Goal: Navigation & Orientation: Find specific page/section

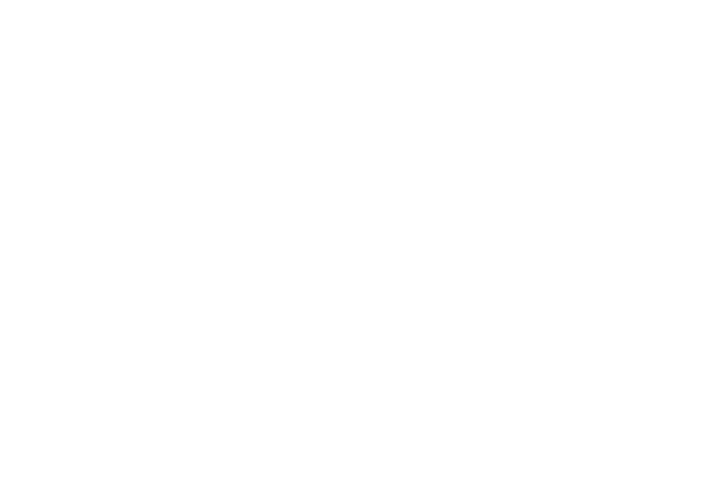
select select "******"
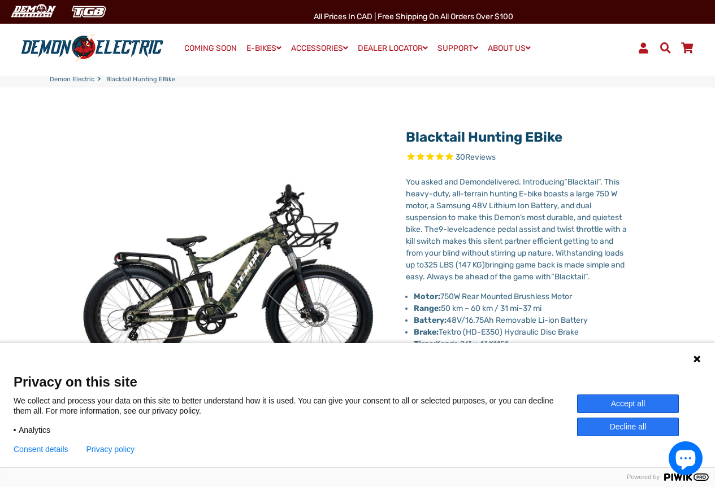
click at [695, 361] on icon at bounding box center [696, 359] width 7 height 7
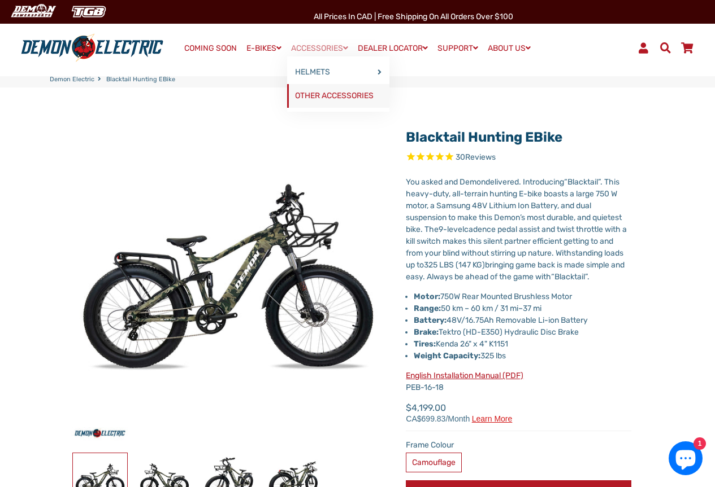
click at [329, 92] on link "OTHER ACCESSORIES" at bounding box center [338, 96] width 102 height 24
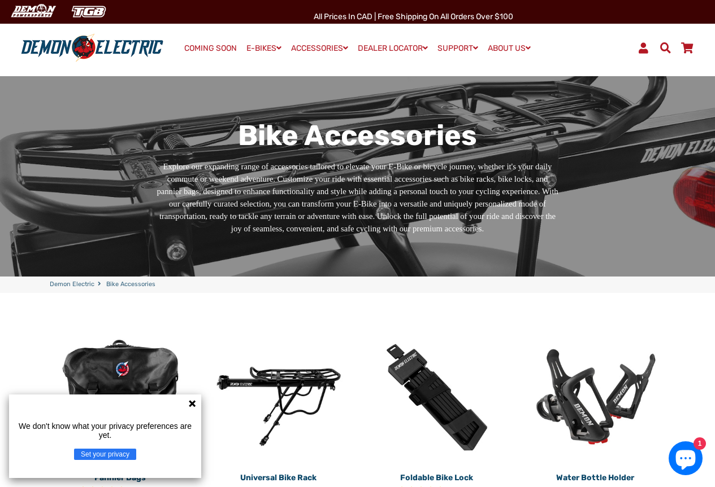
click at [191, 402] on icon at bounding box center [192, 403] width 9 height 9
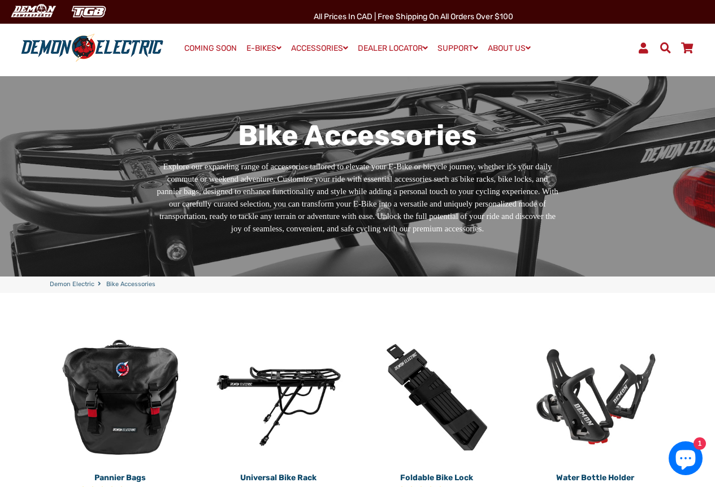
click at [666, 47] on span at bounding box center [665, 47] width 14 height 11
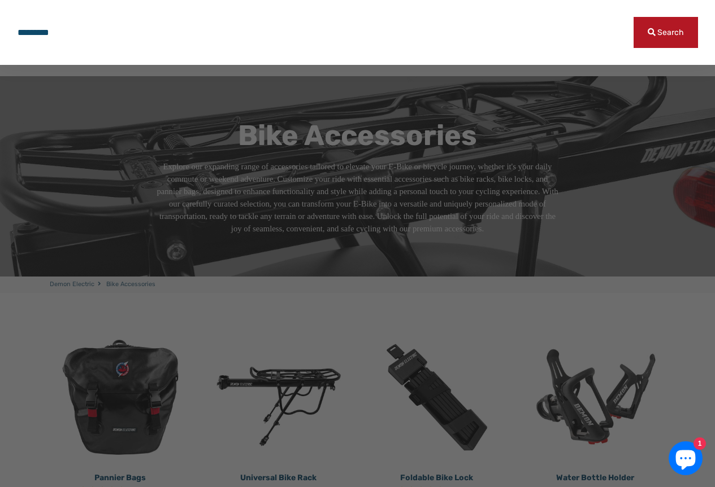
type input "*********"
click at [633, 17] on button "Search" at bounding box center [665, 32] width 64 height 31
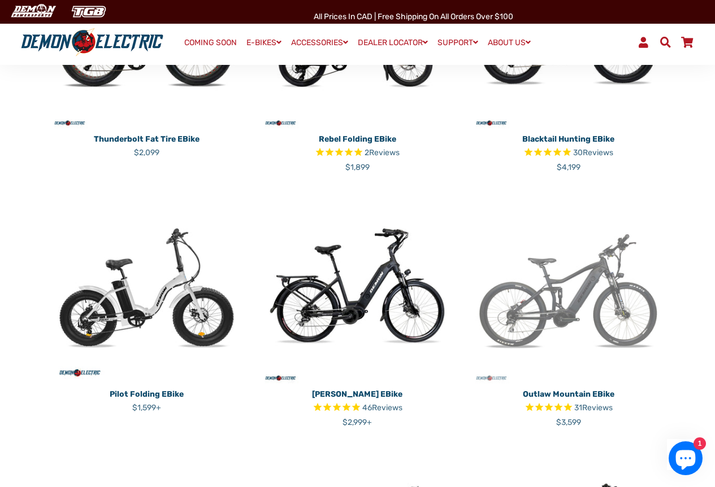
scroll to position [791, 0]
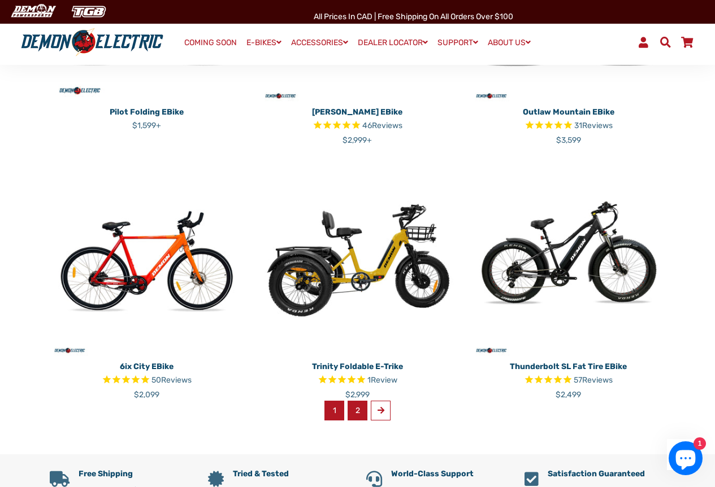
click at [358, 414] on link "2" at bounding box center [357, 411] width 20 height 20
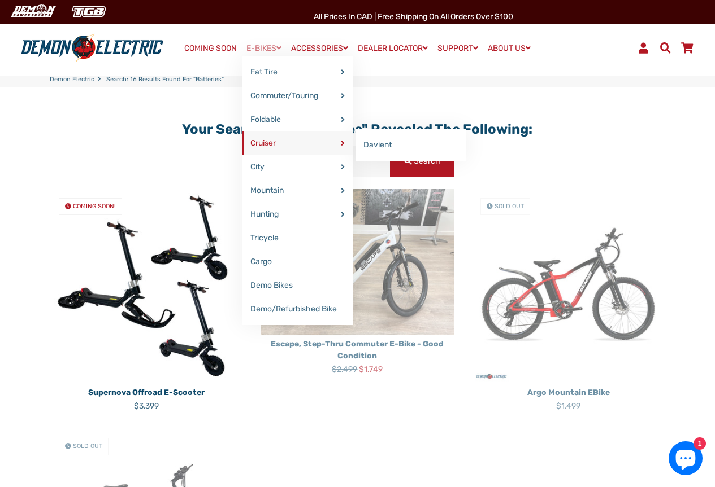
click at [275, 145] on link "Cruiser" at bounding box center [297, 144] width 110 height 24
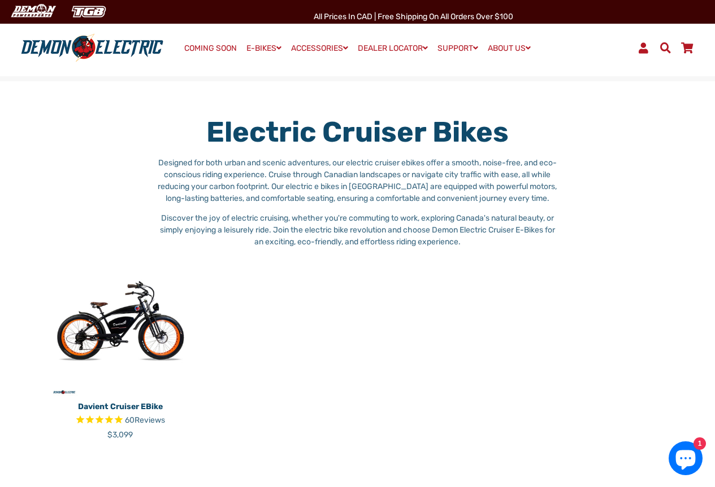
scroll to position [425, 0]
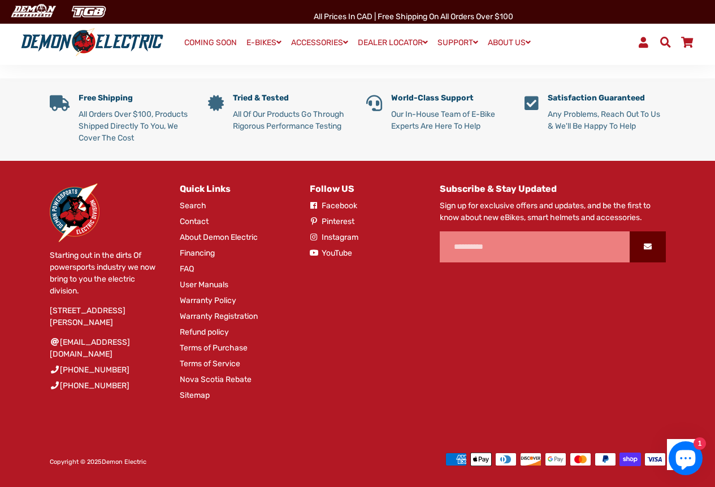
click at [210, 282] on link "User Manuals" at bounding box center [204, 285] width 49 height 12
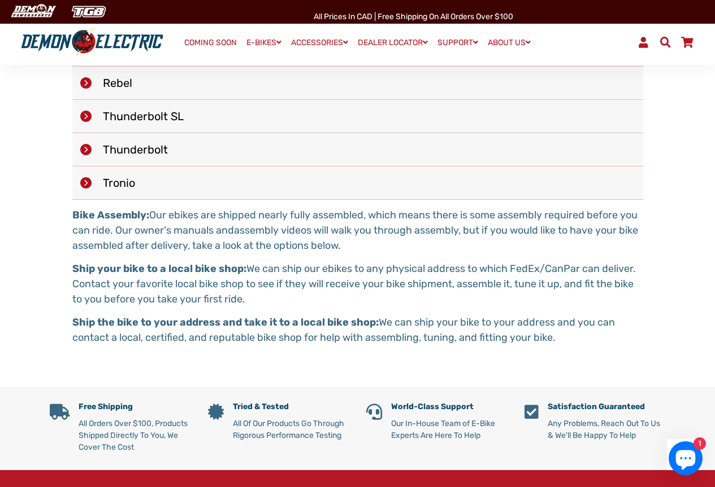
scroll to position [282, 0]
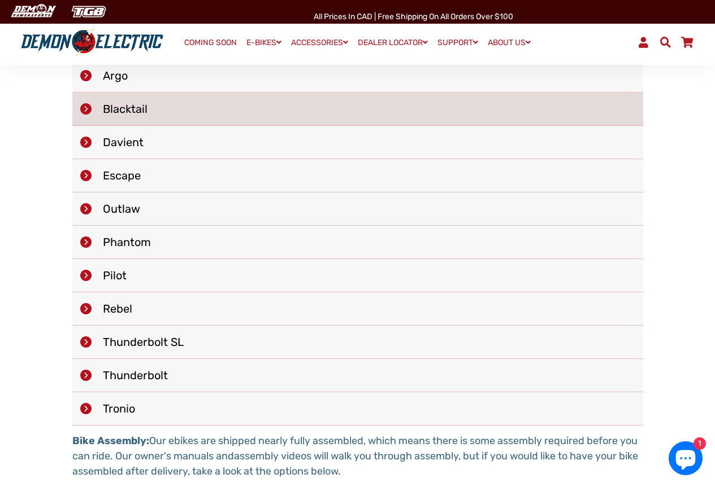
click at [146, 116] on li "Blacktail" at bounding box center [357, 109] width 571 height 33
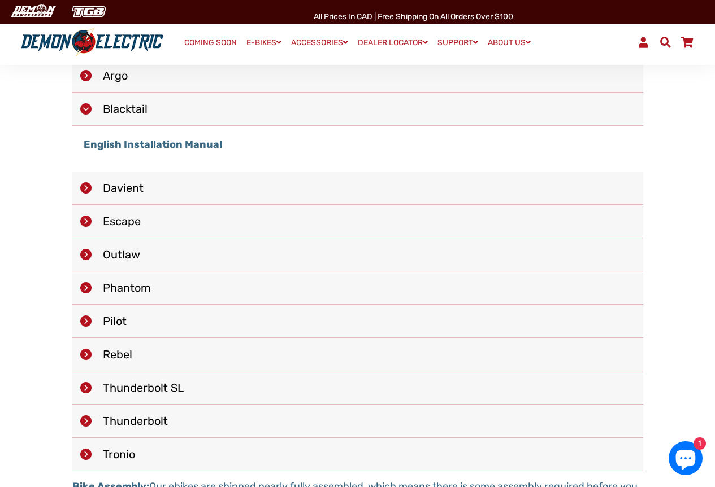
click at [143, 146] on strong "English Installation Manual" at bounding box center [153, 144] width 138 height 12
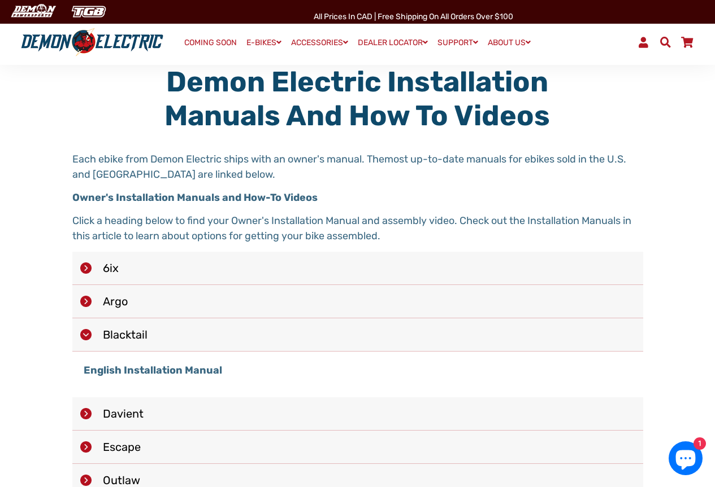
scroll to position [0, 0]
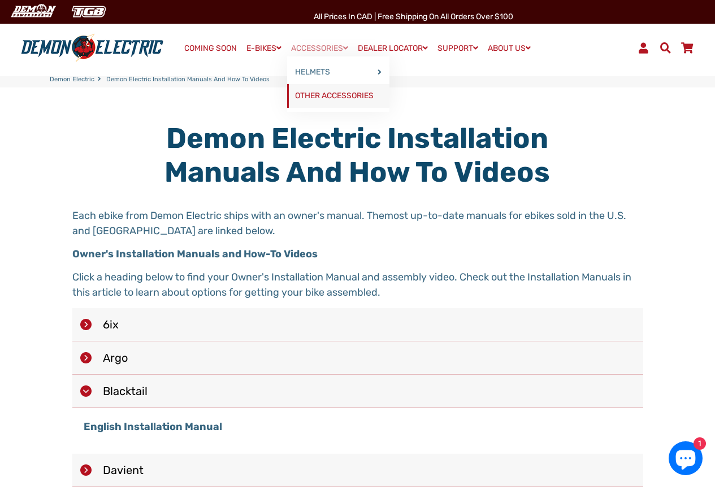
click at [324, 92] on link "OTHER ACCESSORIES" at bounding box center [338, 96] width 102 height 24
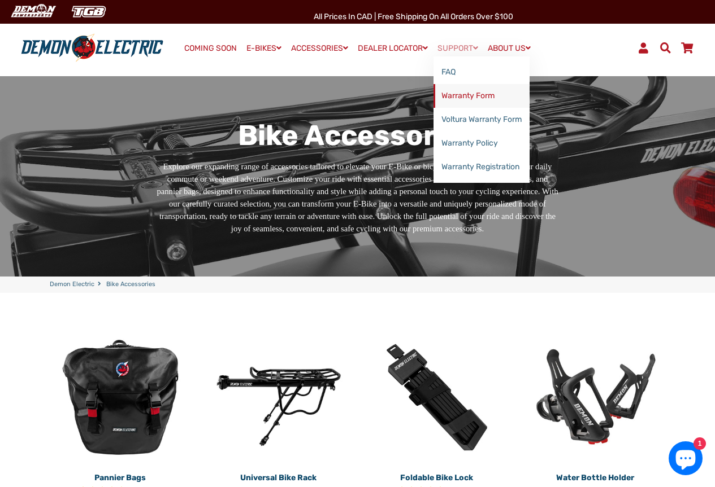
click at [488, 91] on link "Warranty Form" at bounding box center [481, 96] width 96 height 24
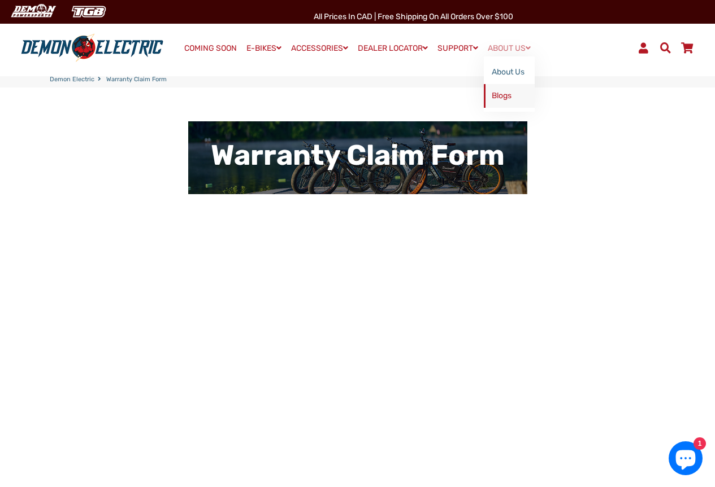
click at [514, 95] on link "Blogs" at bounding box center [509, 96] width 51 height 24
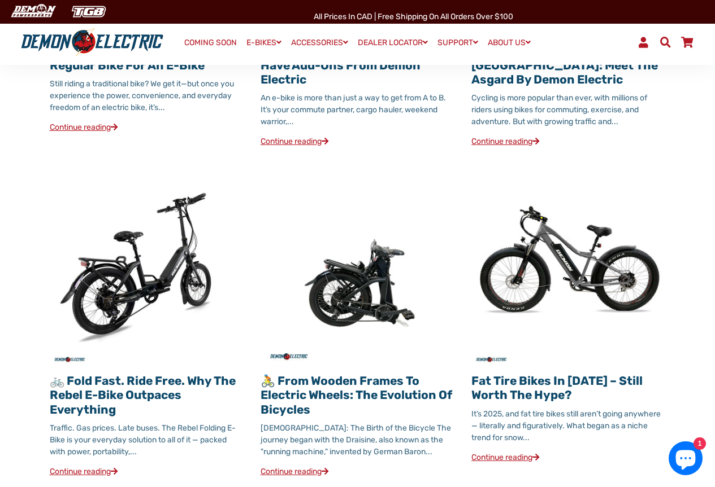
scroll to position [395, 0]
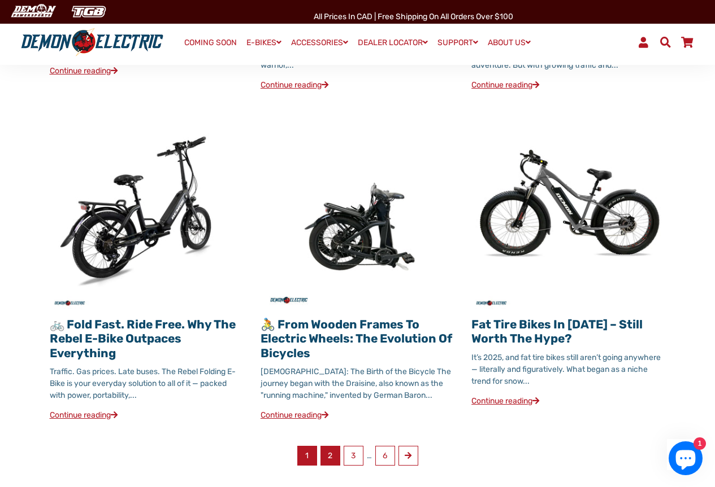
click at [328, 457] on link "2" at bounding box center [330, 456] width 20 height 20
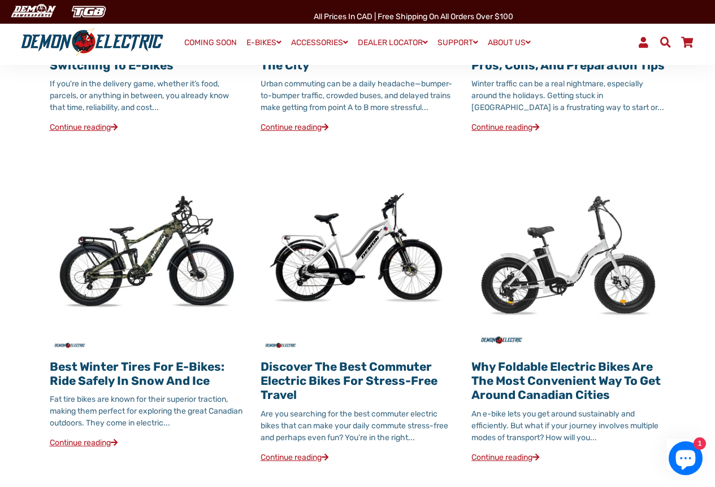
scroll to position [395, 0]
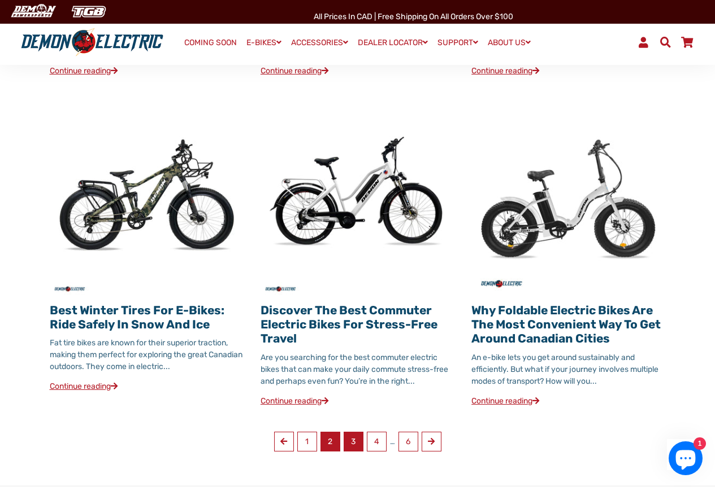
click at [354, 452] on link "3" at bounding box center [353, 442] width 20 height 20
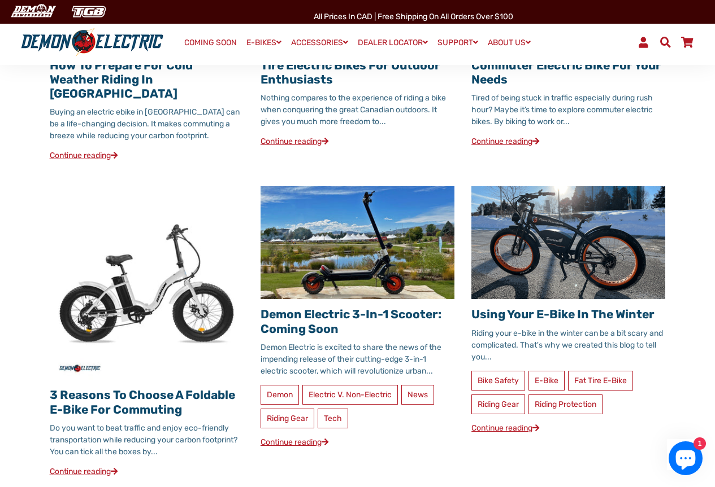
scroll to position [395, 0]
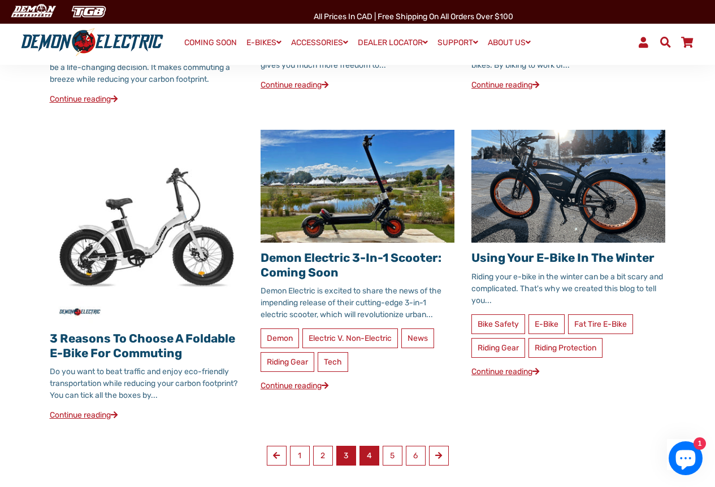
click at [374, 446] on link "4" at bounding box center [369, 456] width 20 height 20
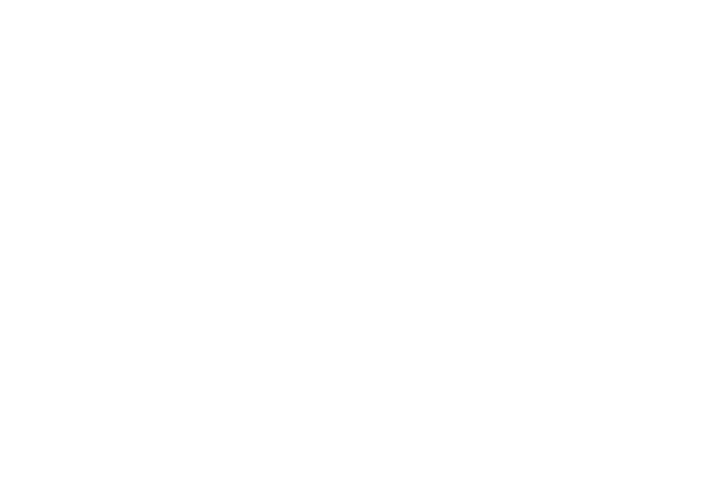
scroll to position [791, 0]
select select "******"
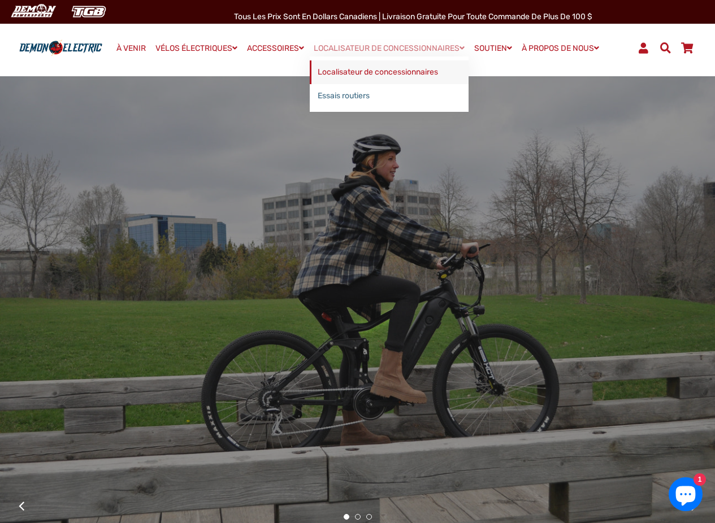
click at [355, 73] on font "Localisateur de concessionnaires" at bounding box center [377, 72] width 120 height 10
click at [402, 71] on font "Localisateur de concessionnaires" at bounding box center [377, 72] width 120 height 10
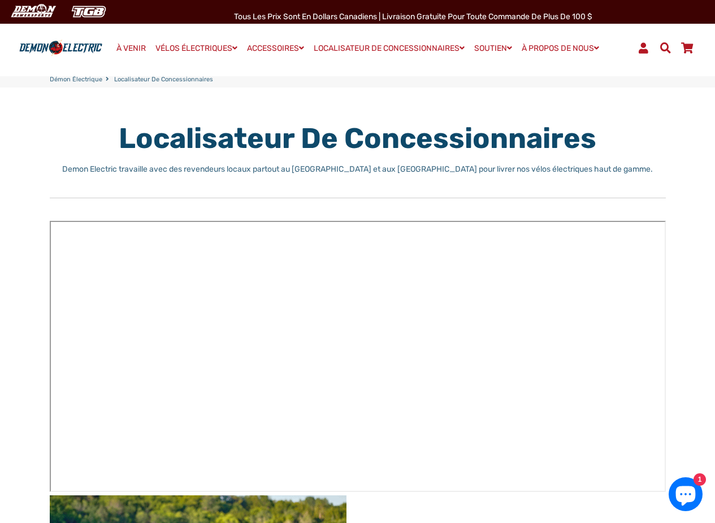
drag, startPoint x: 685, startPoint y: 243, endPoint x: 686, endPoint y: 258, distance: 14.2
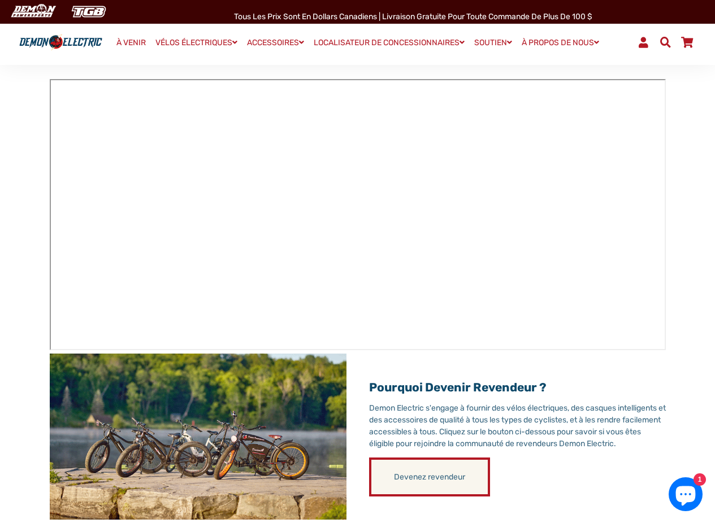
scroll to position [145, 0]
